Goal: Information Seeking & Learning: Learn about a topic

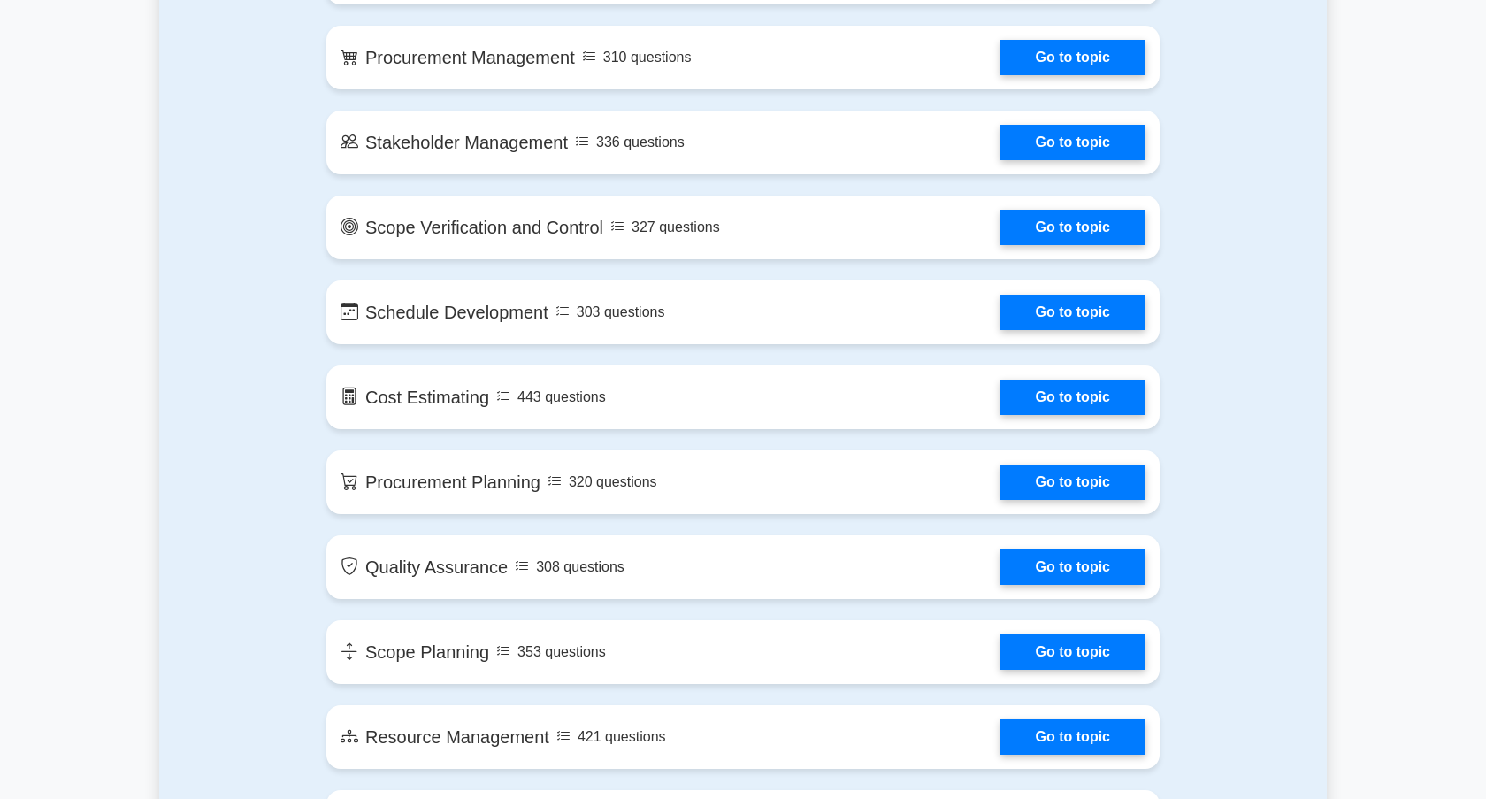
scroll to position [2111, 0]
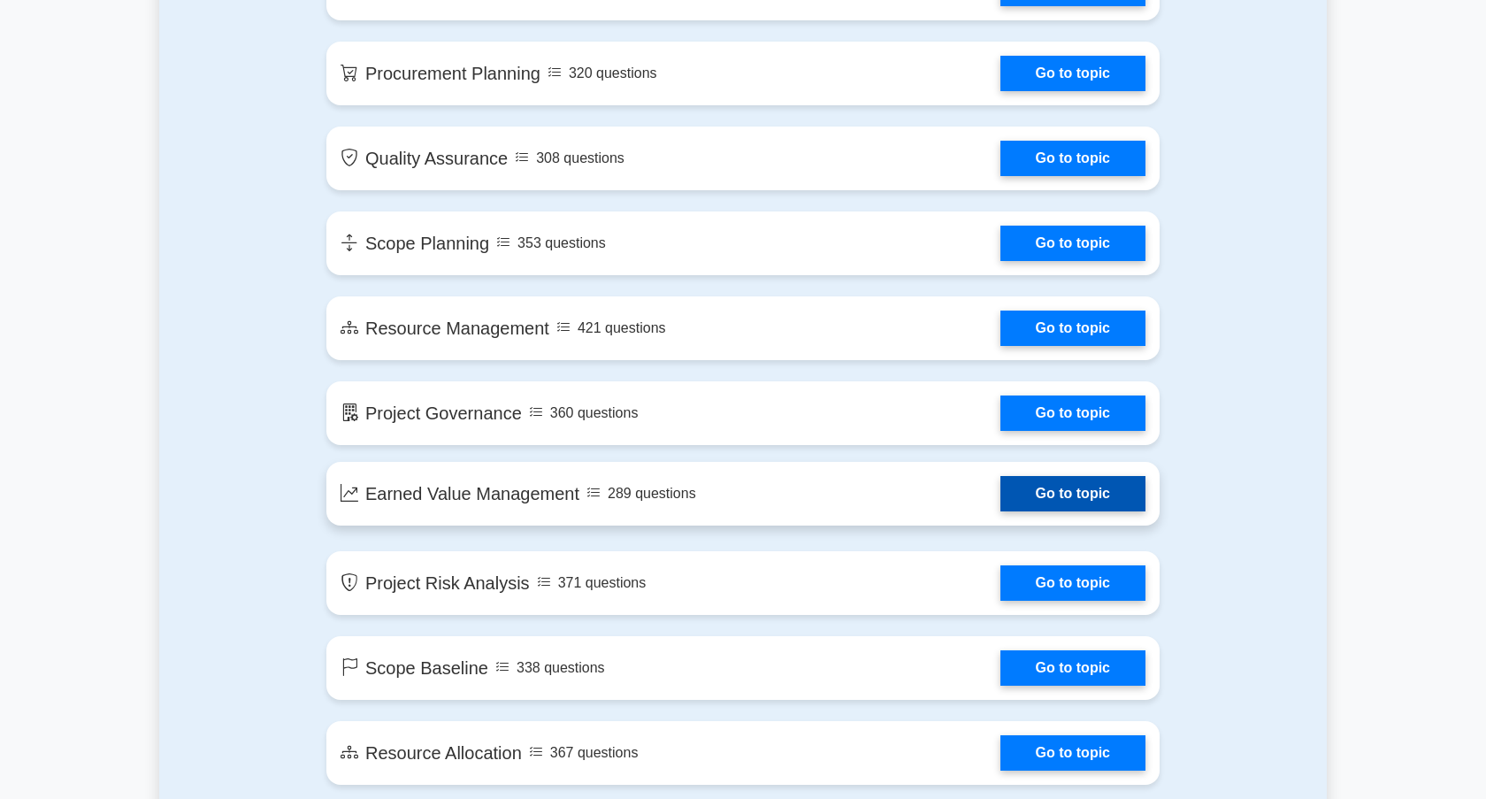
click at [1074, 503] on link "Go to topic" at bounding box center [1073, 493] width 145 height 35
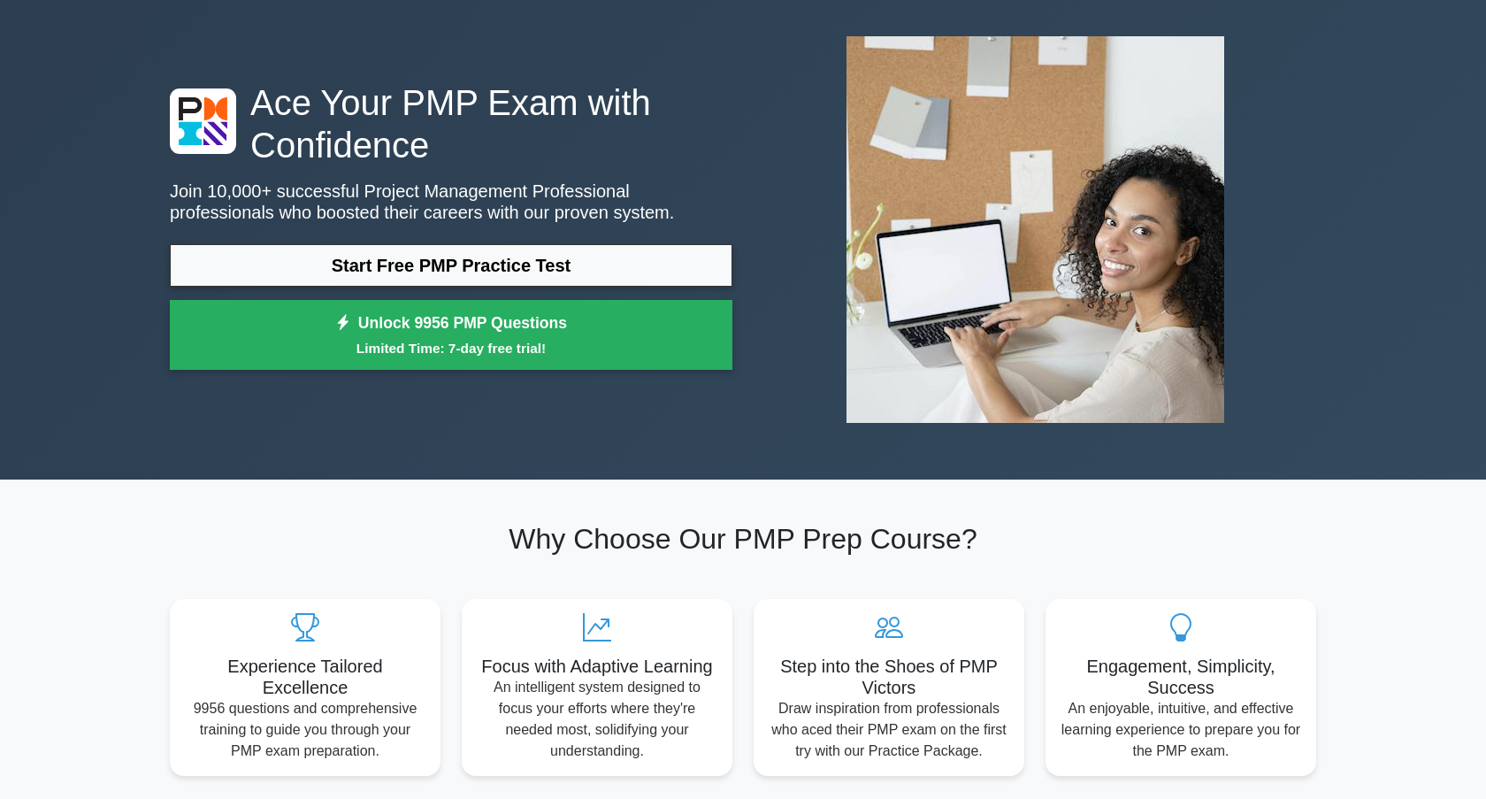
scroll to position [0, 0]
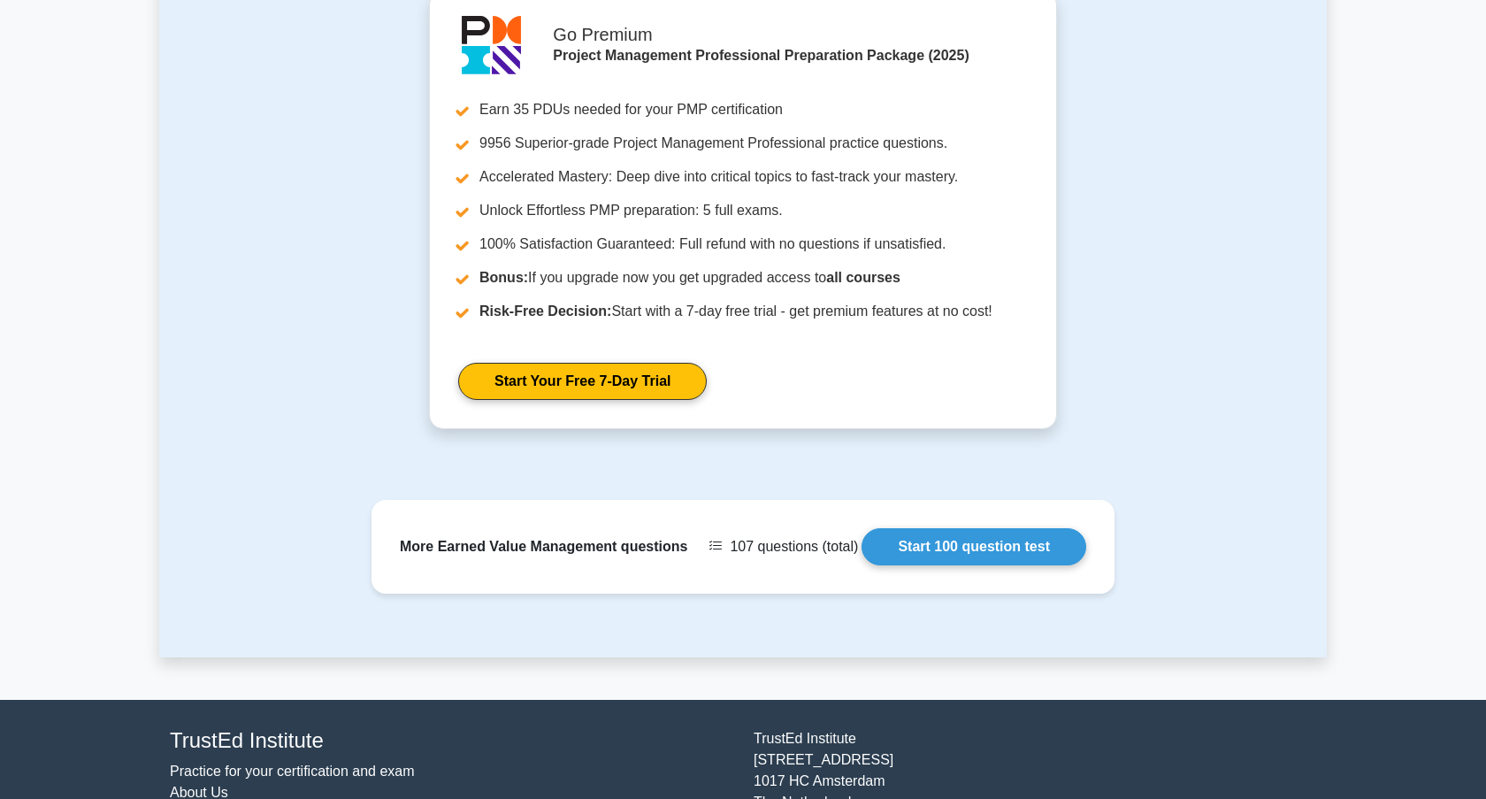
scroll to position [2270, 0]
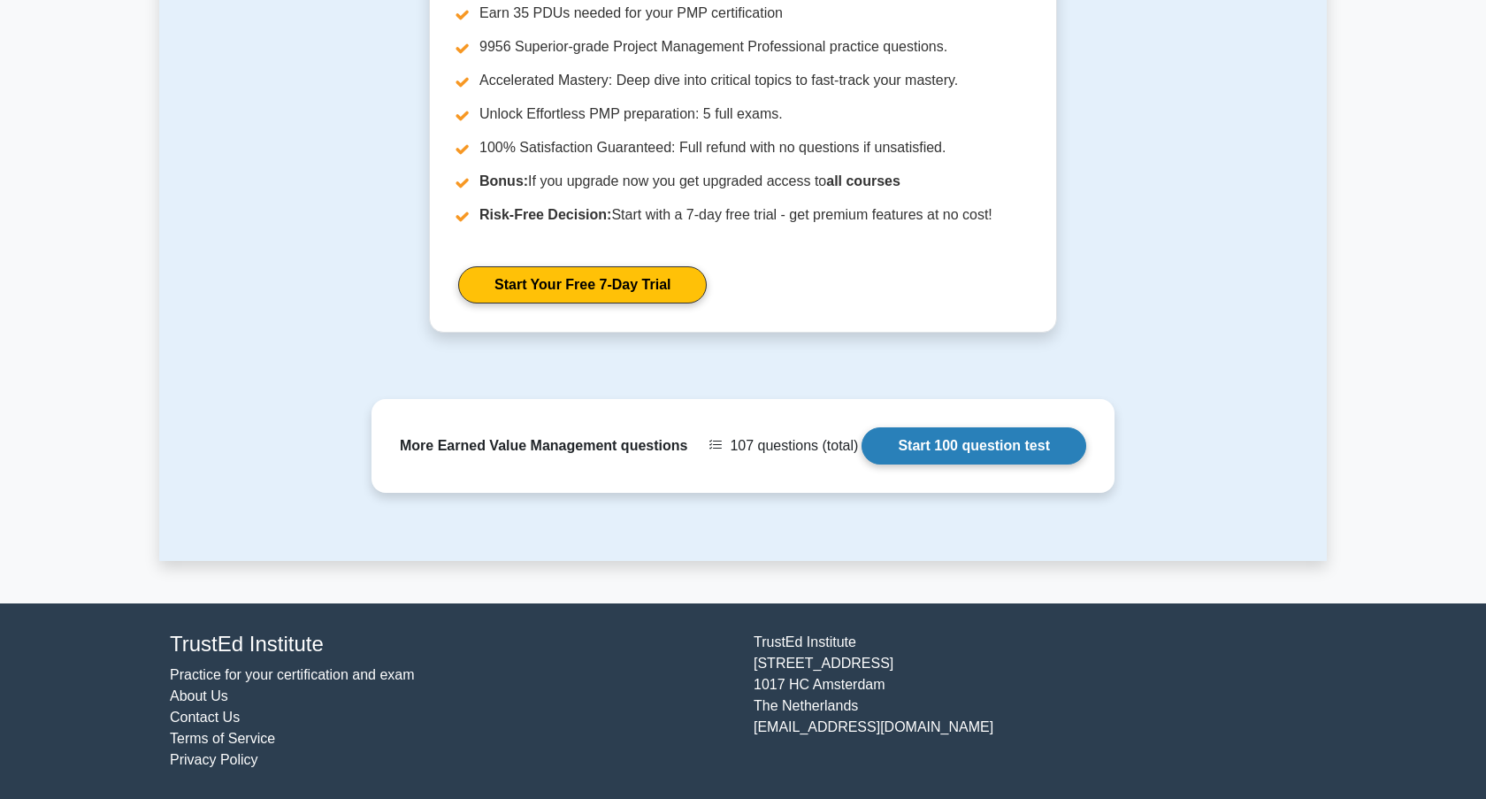
click at [982, 461] on link "Start 100 question test" at bounding box center [974, 445] width 225 height 37
